Goal: Task Accomplishment & Management: Use online tool/utility

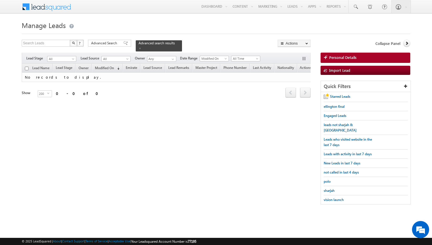
click at [9, 72] on body "Menu Kunal Sehrawat kunal .sehr awat@ indgl obal. ae obal." at bounding box center [216, 105] width 432 height 210
click at [117, 43] on span "Advanced Search" at bounding box center [105, 43] width 28 height 5
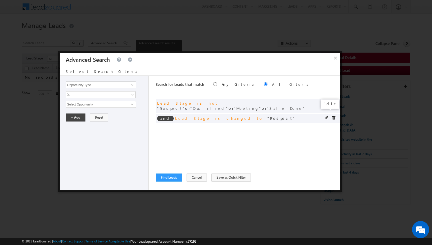
click at [326, 116] on span at bounding box center [327, 118] width 4 height 4
click at [88, 104] on span "Prospect" at bounding box center [98, 104] width 65 height 6
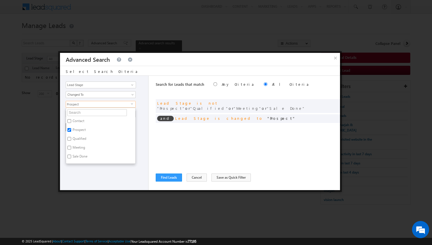
click at [80, 138] on label "Qualified" at bounding box center [79, 139] width 26 height 9
click at [71, 138] on input "Qualified" at bounding box center [70, 139] width 4 height 4
checkbox input "true"
click at [80, 147] on label "Meeting" at bounding box center [78, 148] width 25 height 9
click at [71, 147] on input "Meeting" at bounding box center [70, 148] width 4 height 4
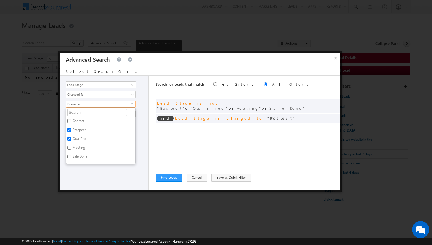
checkbox input "true"
click at [80, 156] on label "Sale Done" at bounding box center [79, 157] width 27 height 9
click at [71, 156] on input "Sale Done" at bounding box center [70, 157] width 4 height 4
checkbox input "true"
click at [140, 136] on div "Opportunity Type Lead Activity Task Sales Group Prospect Id Address 1 Address 2…" at bounding box center [104, 133] width 89 height 114
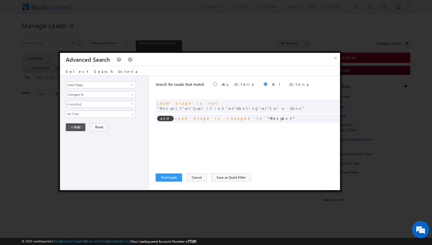
click at [78, 126] on button "+ Add" at bounding box center [76, 127] width 20 height 8
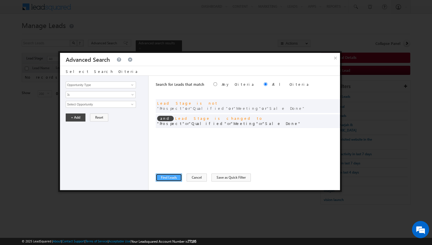
click at [172, 176] on button "Find Leads" at bounding box center [169, 178] width 26 height 8
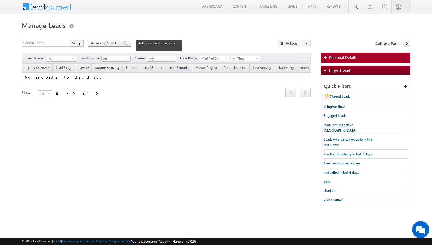
click at [103, 43] on span "Advanced Search" at bounding box center [105, 43] width 28 height 5
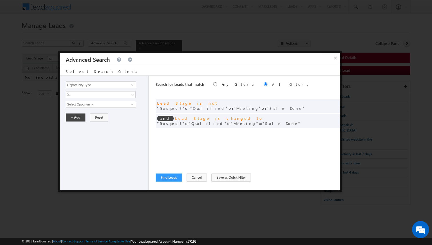
click at [213, 125] on div "Search for Leads that match Any Criteria All Criteria Note that the current tri…" at bounding box center [248, 133] width 184 height 114
click at [327, 102] on span at bounding box center [327, 103] width 4 height 4
click at [104, 106] on span "4 selected" at bounding box center [98, 104] width 65 height 6
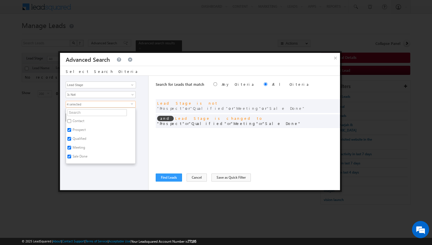
click at [79, 138] on label "Qualified" at bounding box center [79, 139] width 26 height 9
click at [71, 138] on input "Qualified" at bounding box center [70, 139] width 4 height 4
checkbox input "false"
click at [79, 146] on label "Meeting" at bounding box center [78, 148] width 25 height 9
click at [71, 146] on input "Meeting" at bounding box center [70, 148] width 4 height 4
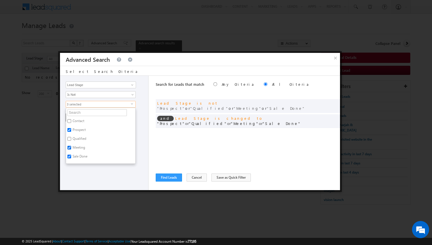
checkbox input "false"
click at [80, 154] on label "Sale Done" at bounding box center [79, 157] width 27 height 9
click at [71, 155] on input "Sale Done" at bounding box center [70, 157] width 4 height 4
checkbox input "false"
click at [150, 145] on div "Opportunity Type Lead Activity Task Sales Group Prospect Id Address 1 Address 2…" at bounding box center [200, 133] width 280 height 114
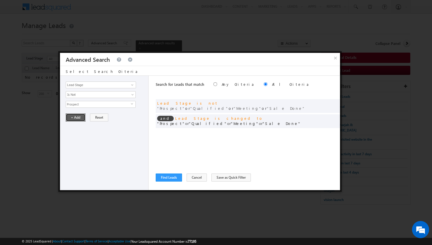
click at [74, 118] on button "+ Add" at bounding box center [76, 118] width 20 height 8
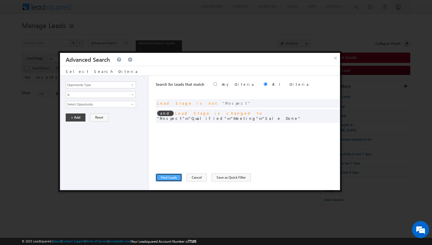
click at [167, 177] on button "Find Leads" at bounding box center [169, 178] width 26 height 8
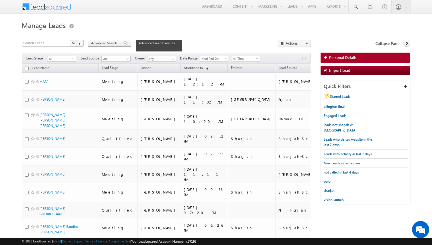
click at [112, 45] on span "Advanced Search" at bounding box center [105, 43] width 28 height 5
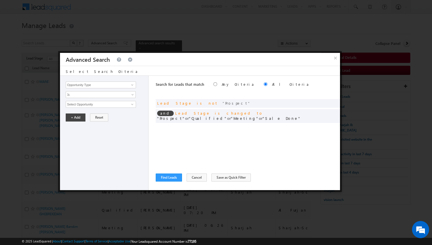
click at [230, 133] on div "Search for Leads that match Any Criteria All Criteria Note that the current tri…" at bounding box center [248, 133] width 184 height 114
click at [326, 102] on span at bounding box center [327, 103] width 4 height 4
click at [114, 108] on span "Prospect" at bounding box center [98, 104] width 65 height 6
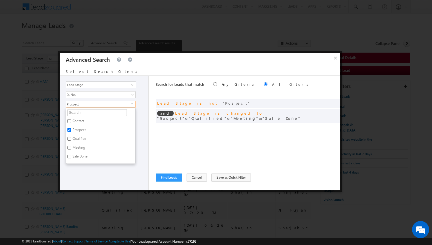
click at [83, 139] on label "Qualified" at bounding box center [79, 139] width 26 height 9
click at [71, 139] on input "Qualified" at bounding box center [70, 139] width 4 height 4
checkbox input "true"
click at [83, 146] on label "Meeting" at bounding box center [78, 148] width 25 height 9
click at [71, 146] on input "Meeting" at bounding box center [70, 148] width 4 height 4
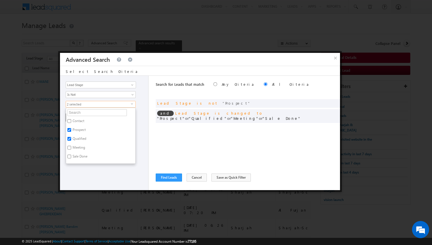
checkbox input "true"
click at [84, 155] on label "Sale Done" at bounding box center [79, 157] width 27 height 9
click at [71, 155] on input "Sale Done" at bounding box center [70, 157] width 4 height 4
checkbox input "true"
click at [144, 132] on div "Opportunity Type Lead Activity Task Sales Group Prospect Id Address 1 Address 2…" at bounding box center [104, 133] width 89 height 114
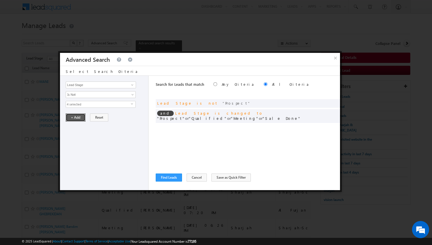
click at [78, 119] on button "+ Add" at bounding box center [76, 118] width 20 height 8
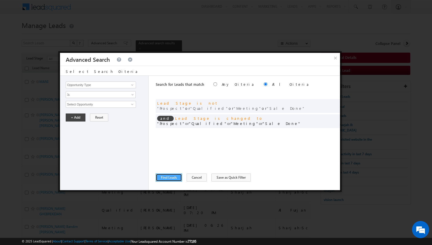
click at [172, 178] on button "Find Leads" at bounding box center [169, 178] width 26 height 8
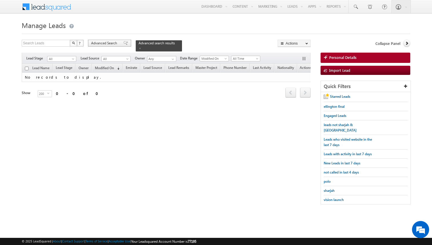
click at [113, 43] on span "Advanced Search" at bounding box center [105, 43] width 28 height 5
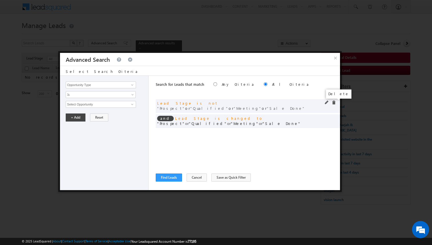
click at [334, 103] on span at bounding box center [334, 103] width 4 height 4
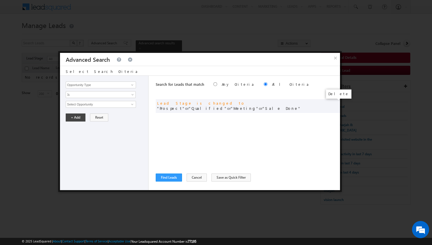
click at [0, 0] on span at bounding box center [0, 0] width 0 height 0
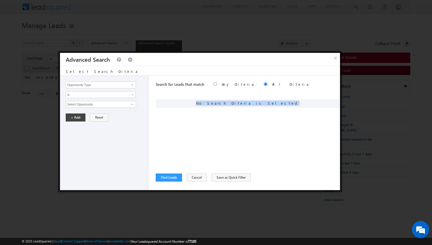
click at [293, 121] on div "Search for Leads that match Any Criteria All Criteria Note that the current tri…" at bounding box center [248, 133] width 184 height 114
click at [191, 174] on button "Cancel" at bounding box center [197, 178] width 20 height 8
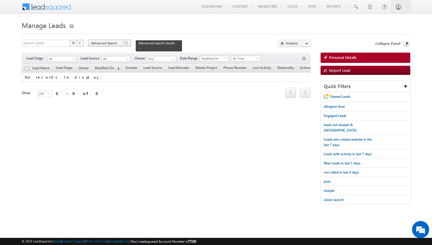
click at [112, 46] on div "Advanced Search" at bounding box center [109, 43] width 43 height 7
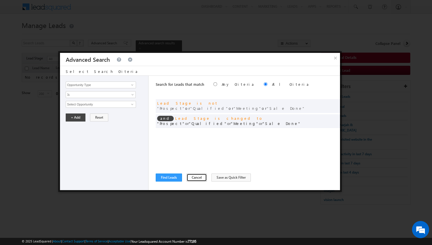
click at [193, 178] on button "Cancel" at bounding box center [197, 178] width 20 height 8
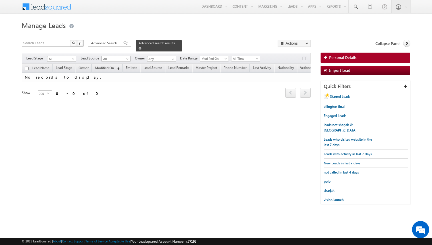
click at [139, 48] on span at bounding box center [140, 48] width 3 height 3
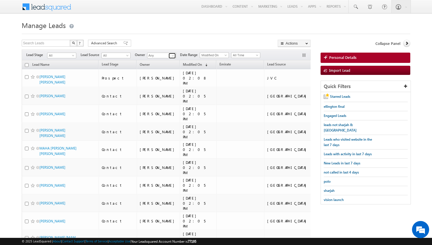
click at [173, 55] on span at bounding box center [173, 55] width 5 height 5
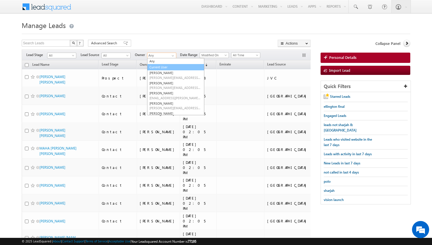
click at [164, 67] on link "Current User" at bounding box center [175, 67] width 57 height 7
type input "Current User"
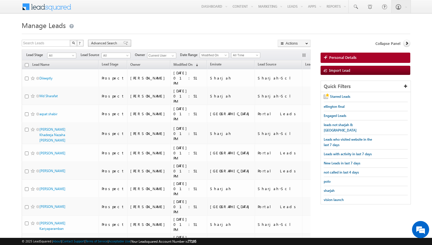
click at [96, 45] on span "Advanced Search" at bounding box center [105, 43] width 28 height 5
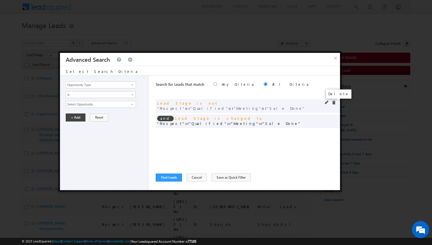
click at [335, 102] on span at bounding box center [334, 103] width 4 height 4
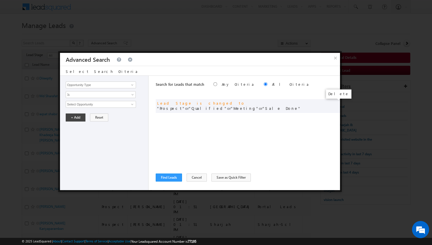
click at [0, 0] on span at bounding box center [0, 0] width 0 height 0
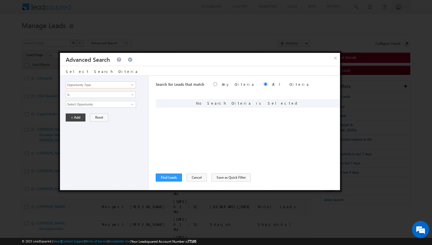
click at [111, 83] on input "Opportunity Type" at bounding box center [101, 85] width 70 height 7
type input "Lead Stage"
click at [95, 103] on span "None Selected" at bounding box center [98, 104] width 65 height 6
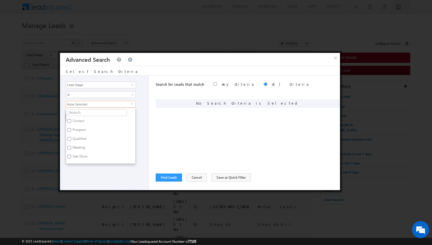
click at [80, 129] on label "Prospect" at bounding box center [78, 130] width 25 height 9
click at [71, 129] on input "Prospect" at bounding box center [70, 130] width 4 height 4
checkbox input "true"
click at [81, 137] on label "Qualified" at bounding box center [79, 139] width 26 height 9
click at [71, 137] on input "Qualified" at bounding box center [70, 139] width 4 height 4
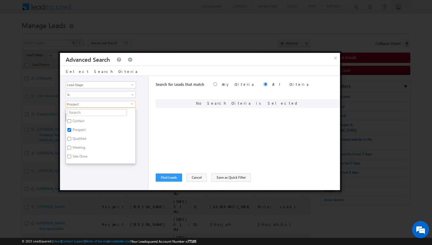
checkbox input "true"
click at [81, 148] on label "Meeting" at bounding box center [78, 148] width 25 height 9
click at [71, 148] on input "Meeting" at bounding box center [70, 148] width 4 height 4
checkbox input "true"
click at [82, 155] on label "Sale Done" at bounding box center [79, 157] width 27 height 9
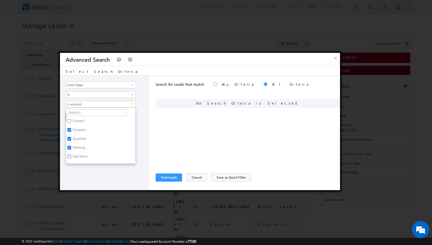
click at [71, 155] on input "Sale Done" at bounding box center [70, 157] width 4 height 4
checkbox input "true"
click at [95, 167] on div "Opportunity Type Lead Activity Task Sales Group Prospect Id Address 1 Address 2…" at bounding box center [104, 133] width 89 height 114
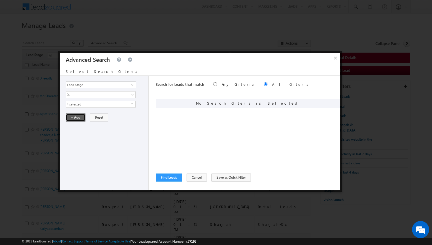
click at [77, 121] on button "+ Add" at bounding box center [76, 118] width 20 height 8
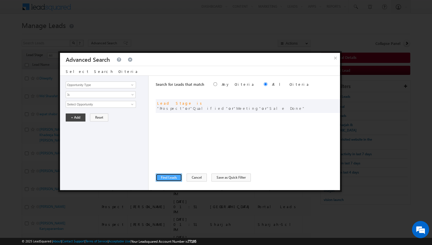
click at [169, 176] on button "Find Leads" at bounding box center [169, 178] width 26 height 8
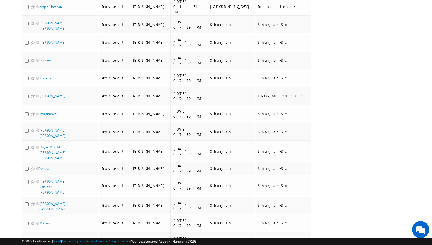
scroll to position [0, 0]
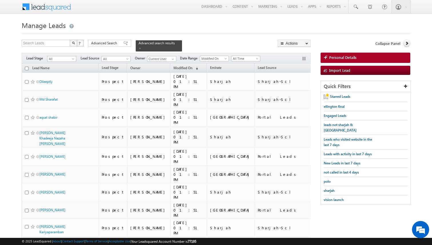
click at [25, 71] on th "Lead Name" at bounding box center [60, 68] width 77 height 9
click at [27, 68] on input "checkbox" at bounding box center [27, 69] width 4 height 4
checkbox input "true"
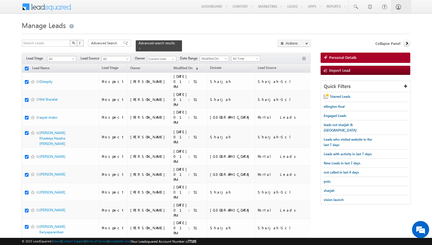
checkbox input "true"
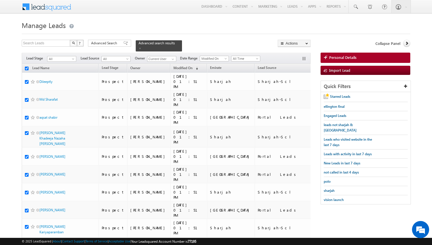
checkbox input "true"
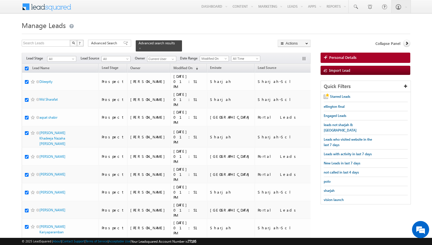
checkbox input "true"
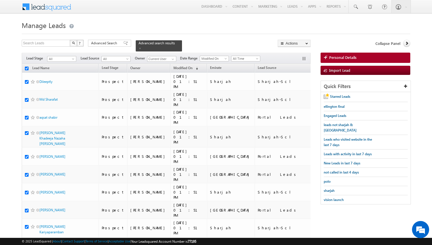
checkbox input "true"
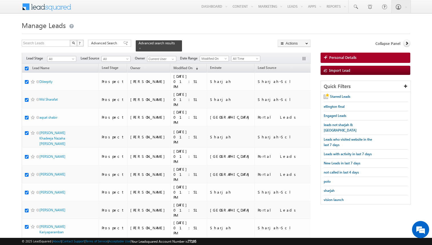
checkbox input "true"
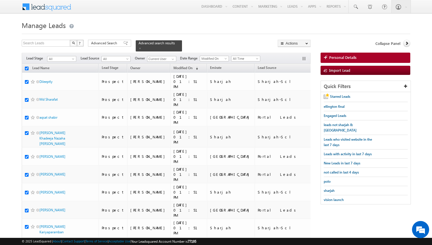
checkbox input "true"
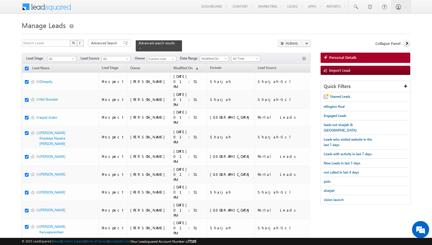
checkbox input "true"
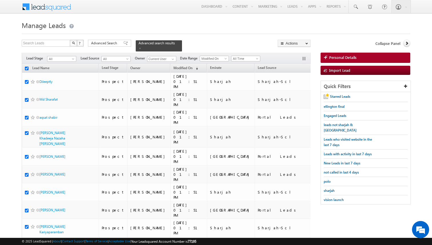
checkbox input "true"
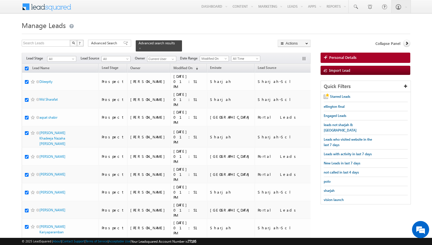
checkbox input "true"
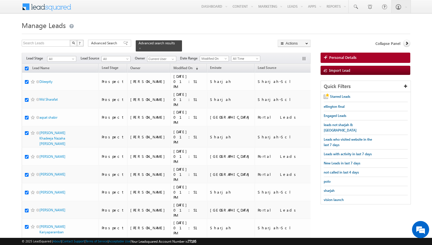
checkbox input "true"
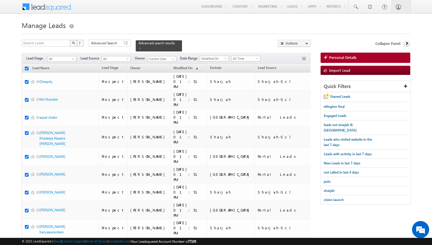
checkbox input "true"
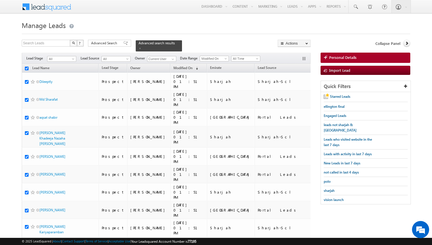
checkbox input "true"
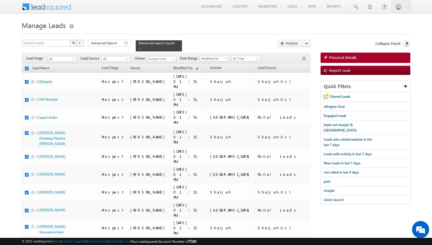
checkbox input "true"
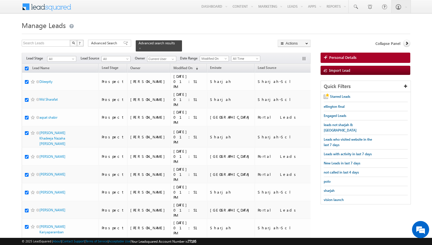
checkbox input "true"
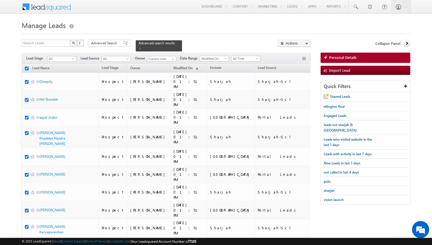
checkbox input "true"
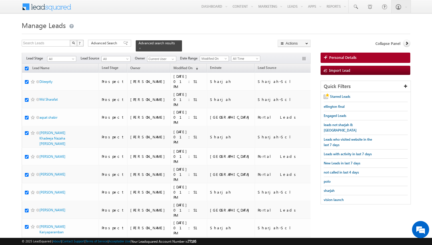
checkbox input "true"
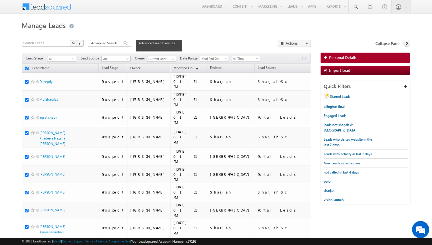
checkbox input "true"
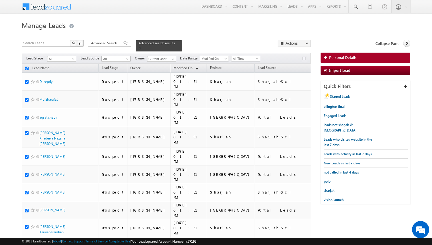
checkbox input "true"
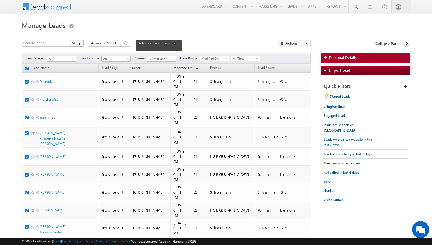
checkbox input "true"
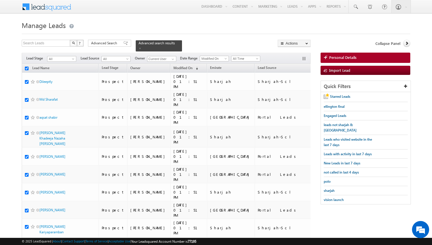
checkbox input "true"
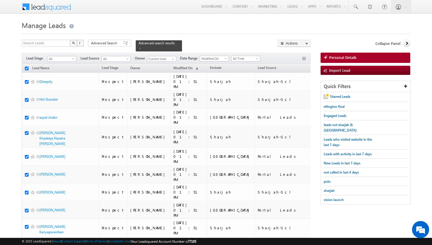
checkbox input "true"
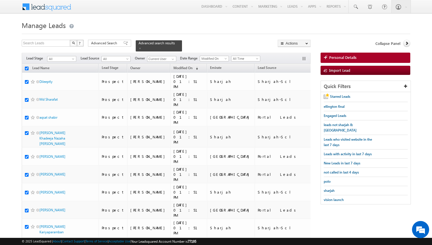
checkbox input "true"
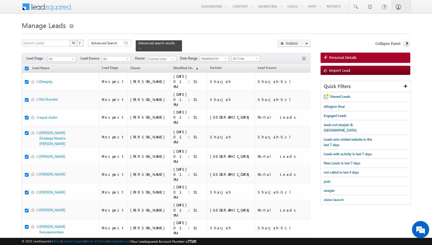
checkbox input "true"
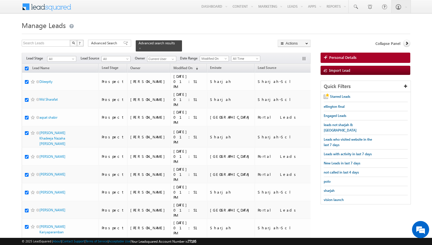
checkbox input "true"
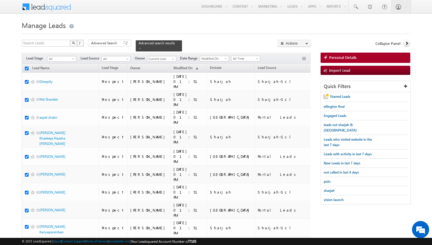
checkbox input "true"
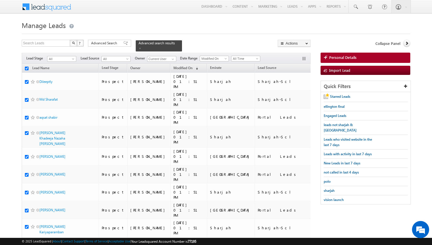
checkbox input "true"
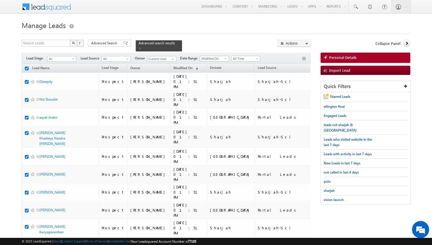
checkbox input "true"
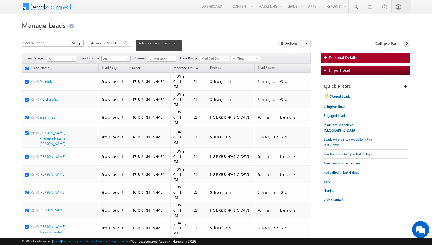
checkbox input "true"
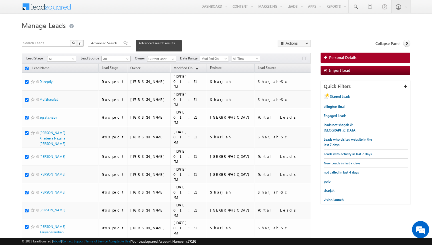
checkbox input "true"
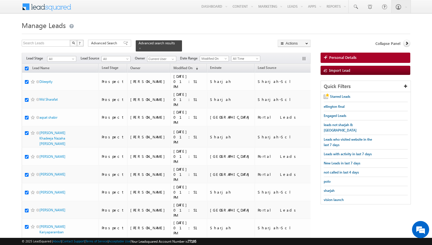
checkbox input "true"
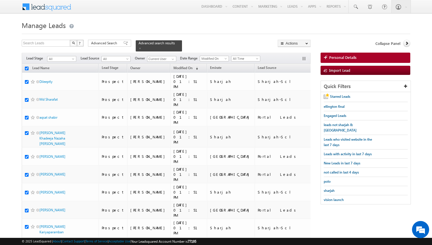
checkbox input "true"
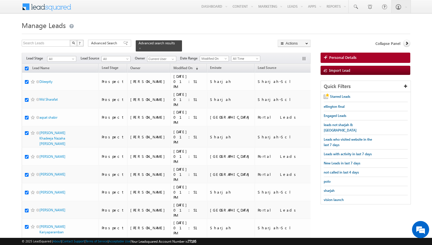
checkbox input "true"
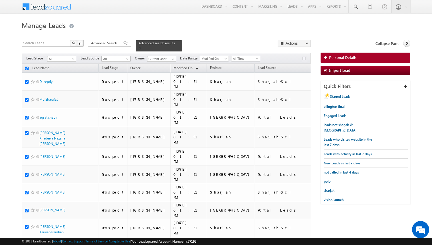
checkbox input "true"
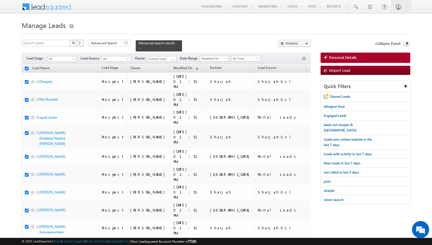
checkbox input "true"
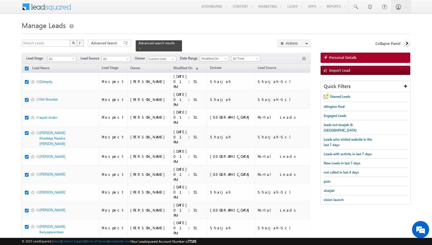
checkbox input "true"
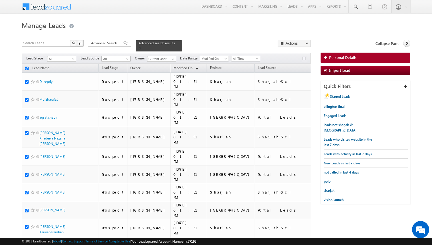
checkbox input "true"
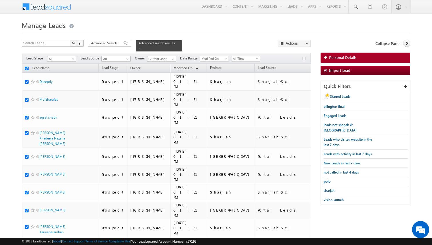
checkbox input "true"
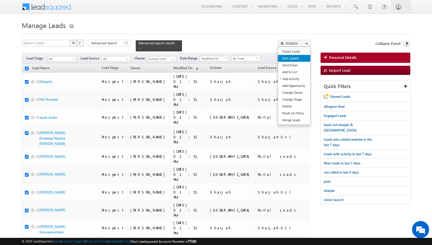
click at [292, 61] on link "Bulk Update" at bounding box center [294, 58] width 32 height 7
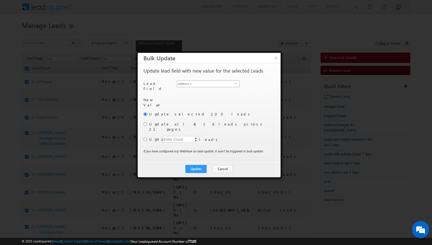
click at [218, 82] on span "Address 1" at bounding box center [206, 84] width 58 height 6
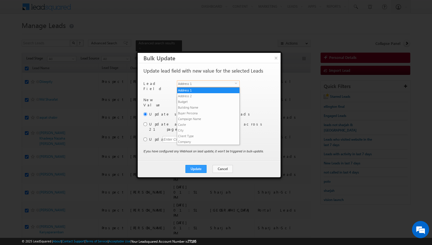
scroll to position [218, 0]
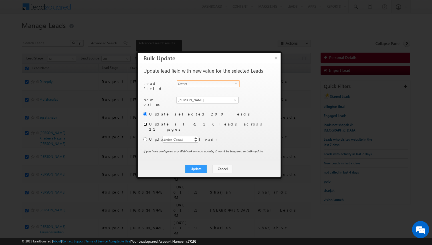
click at [144, 123] on input "radio" at bounding box center [146, 124] width 4 height 4
click at [204, 82] on span "Owner" at bounding box center [206, 84] width 58 height 6
click at [183, 98] on span "Contact" at bounding box center [205, 100] width 56 height 5
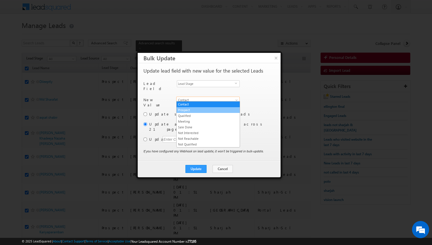
click at [187, 109] on link "Prospect" at bounding box center [208, 110] width 63 height 5
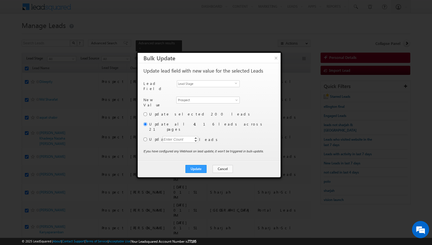
click at [226, 140] on div "Update selected 200 leads Update all 4116 leads across 21 pages Update Enter Co…" at bounding box center [209, 129] width 130 height 37
click at [200, 165] on button "Update" at bounding box center [196, 169] width 21 height 8
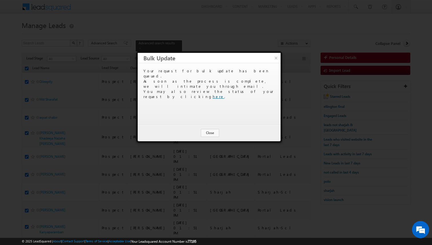
click at [225, 94] on link "here" at bounding box center [219, 96] width 12 height 5
click at [212, 132] on button "Close" at bounding box center [210, 133] width 18 height 8
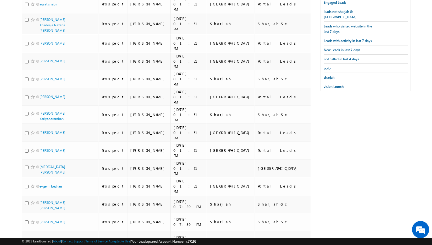
scroll to position [0, 0]
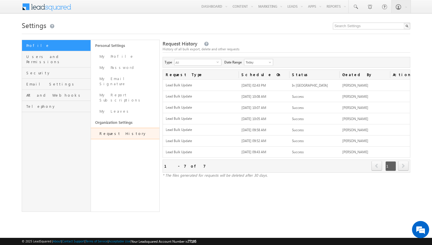
click at [9, 67] on body "Menu Kunal Sehrawat kunal .sehr awat@ indgl obal. obal." at bounding box center [216, 110] width 432 height 221
click at [8, 113] on body "Menu Kunal Sehrawat kunal .sehr awat@ indgl obal. obal." at bounding box center [216, 110] width 432 height 221
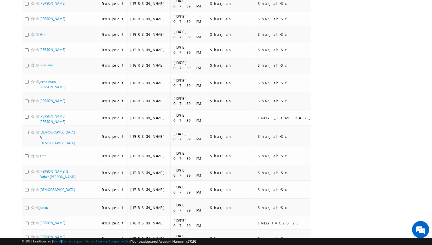
scroll to position [3194, 0]
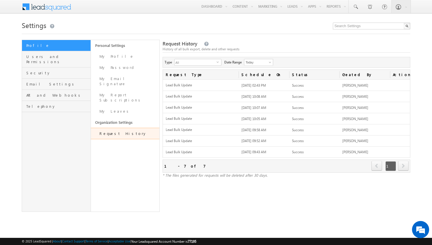
click at [11, 64] on body "Menu [PERSON_NAME] kunal .sehr awat@ indgl [PERSON_NAME]. [PERSON_NAME]." at bounding box center [216, 110] width 432 height 221
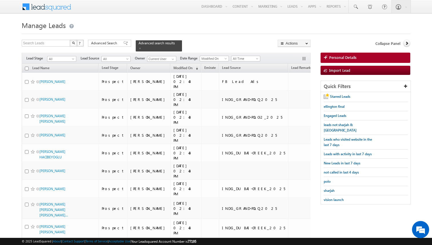
click at [349, 27] on h1 "Manage Leads" at bounding box center [216, 24] width 389 height 11
